Goal: Check status

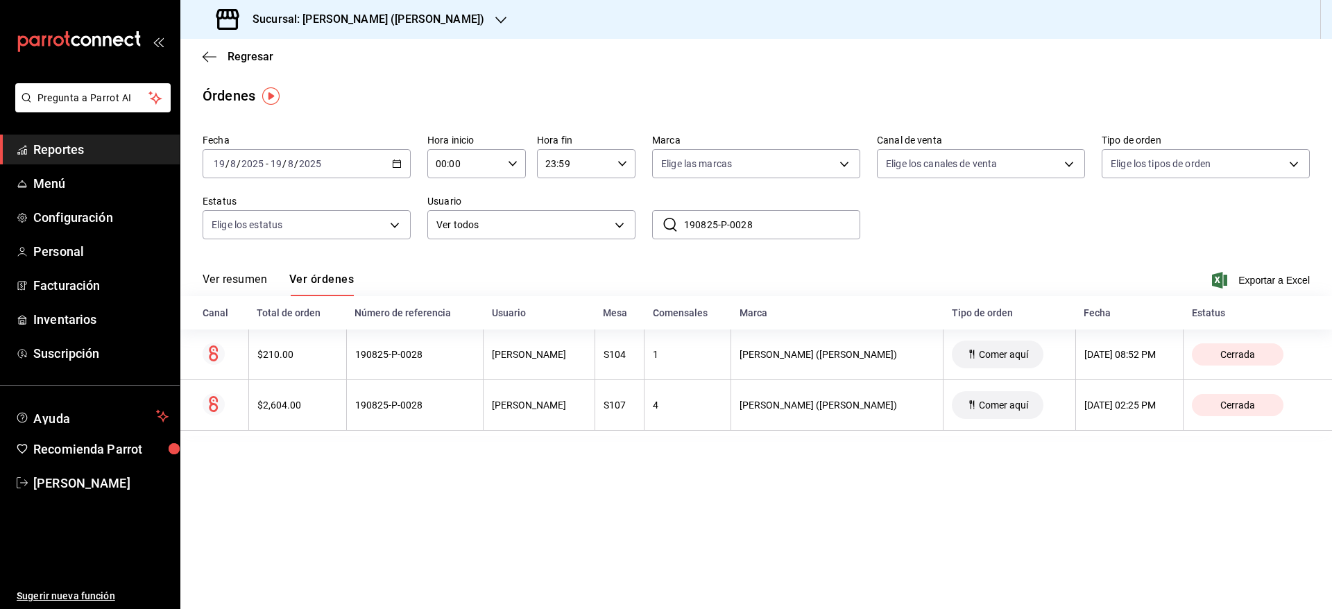
click at [728, 230] on input "190825-P-0028" at bounding box center [772, 225] width 176 height 28
paste input "220825-P-0016"
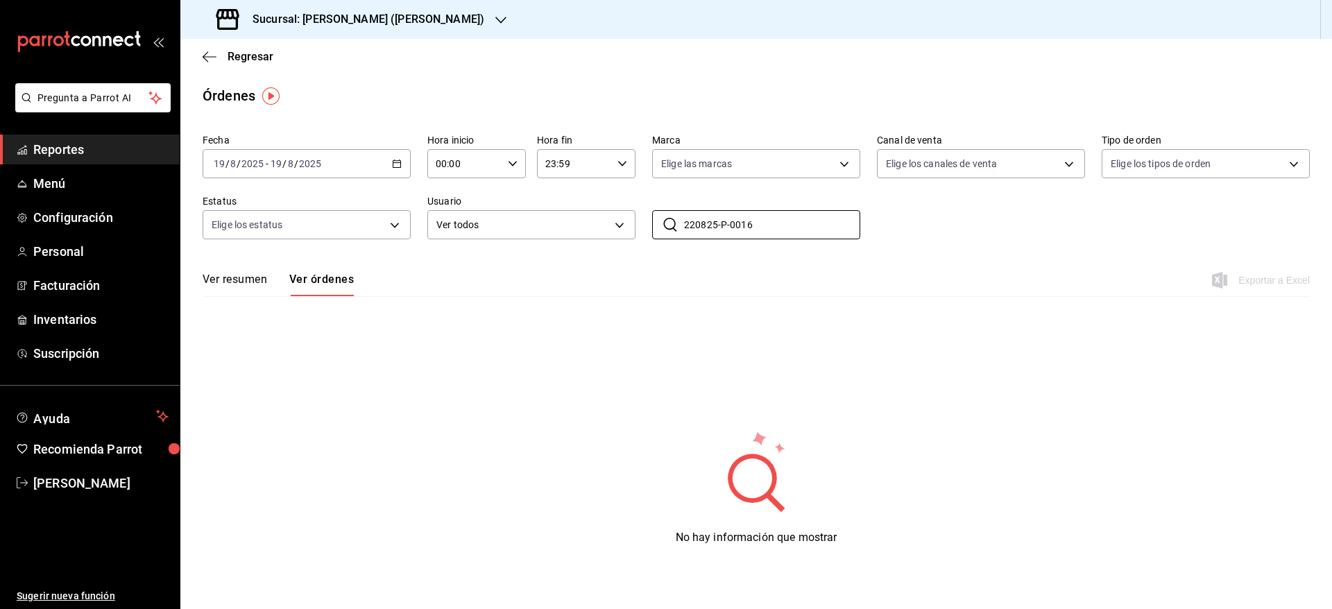
type input "220825-P-0016"
click at [361, 162] on div "[DATE] [DATE] - [DATE] [DATE]" at bounding box center [307, 163] width 208 height 29
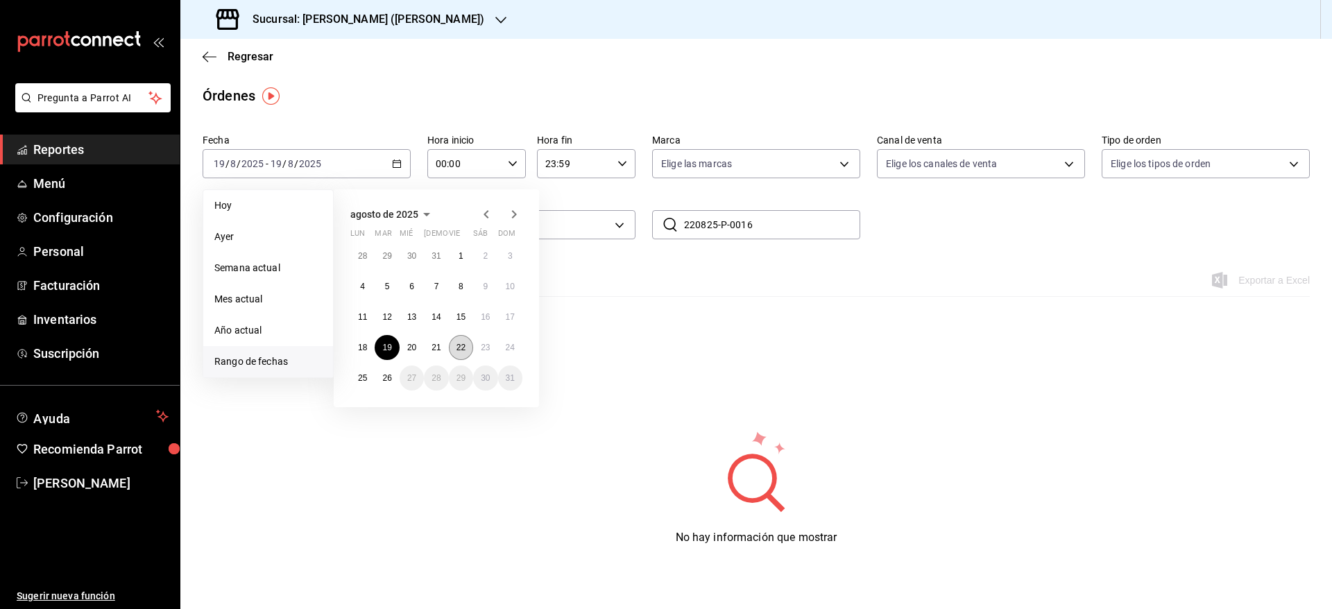
click at [460, 343] on abbr "22" at bounding box center [461, 348] width 9 height 10
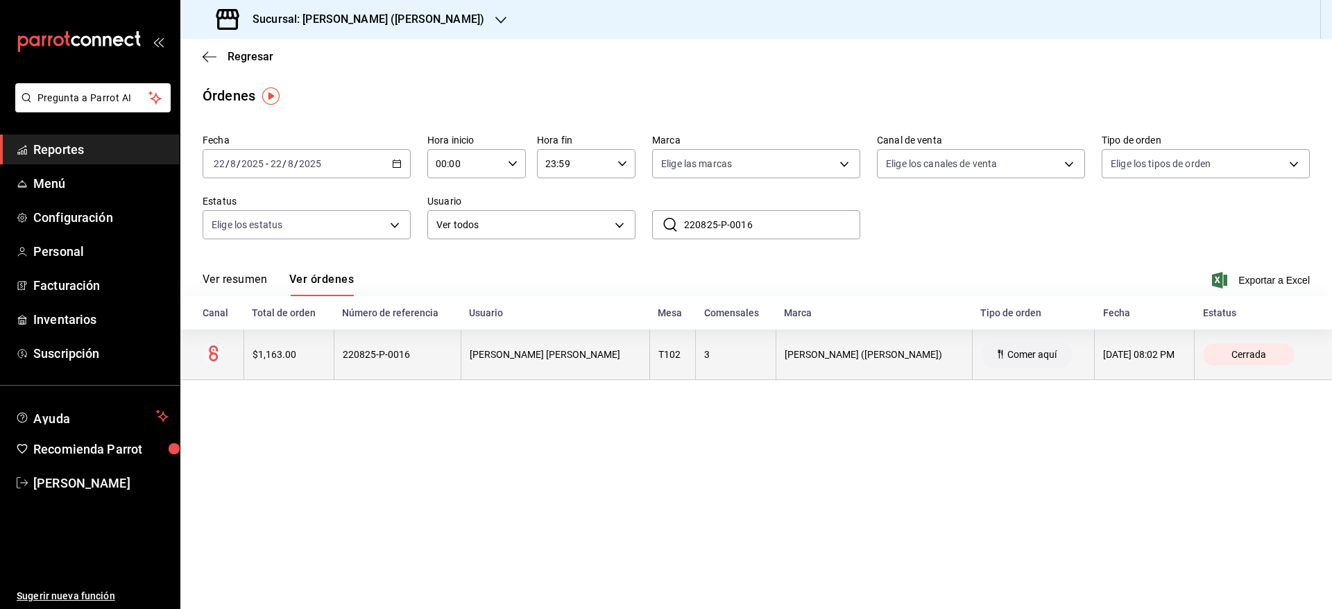
click at [461, 362] on th "220825-P-0016" at bounding box center [397, 355] width 127 height 51
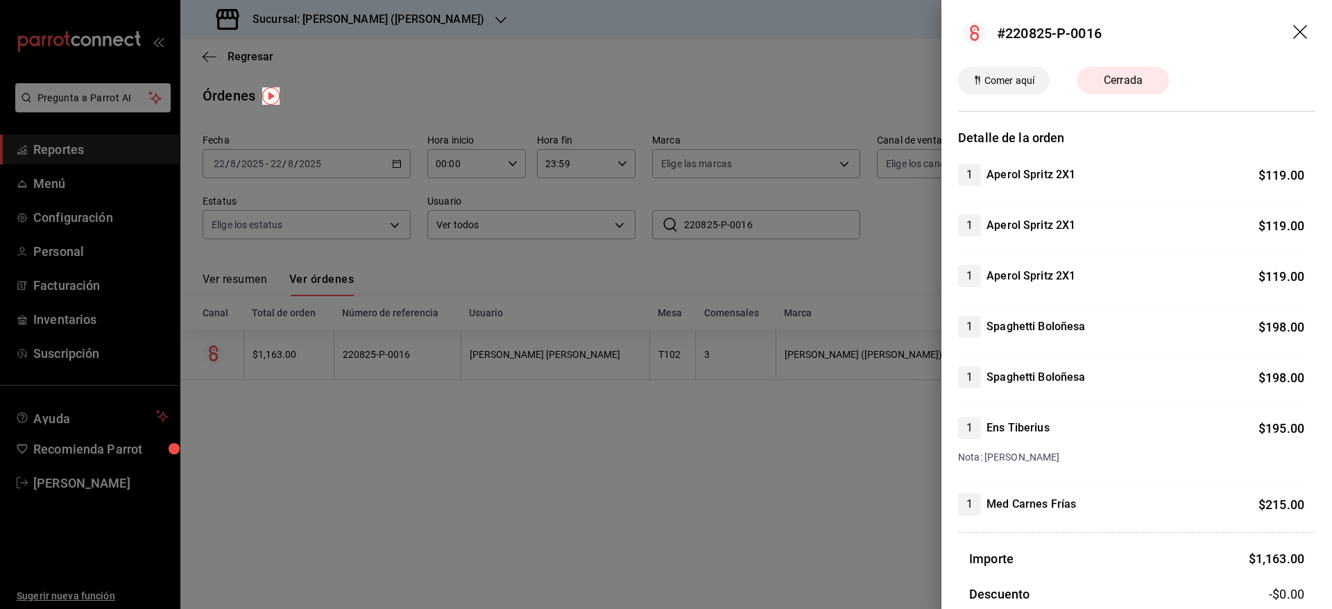
click at [1019, 528] on div "Detalle de la orden 1 Aperol Spritz 2X1 $ 119.00 1 Aperol Spritz 2X1 $ 119.00 1…" at bounding box center [1136, 472] width 357 height 688
